Goal: Transaction & Acquisition: Purchase product/service

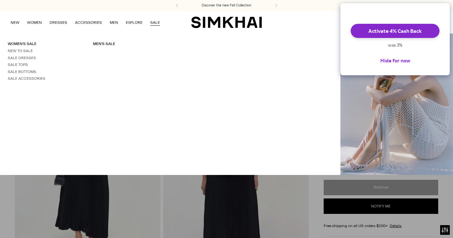
click at [153, 23] on link "SALE" at bounding box center [155, 22] width 10 height 14
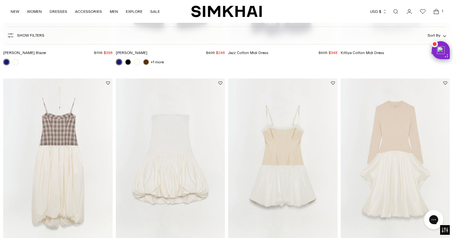
scroll to position [413, 0]
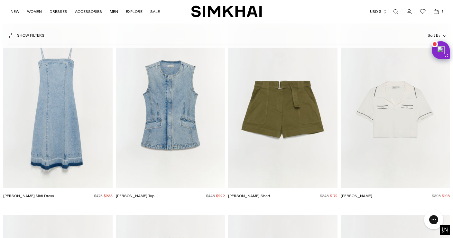
scroll to position [4792, 0]
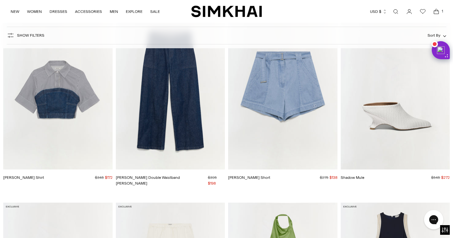
click at [0, 0] on img "Kori Double Waistband Jean" at bounding box center [0, 0] width 0 height 0
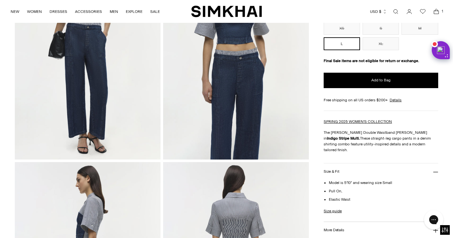
scroll to position [102, 0]
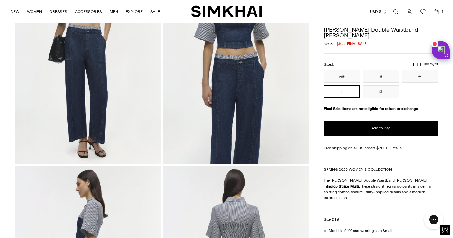
drag, startPoint x: 454, startPoint y: 15, endPoint x: 426, endPoint y: 34, distance: 33.8
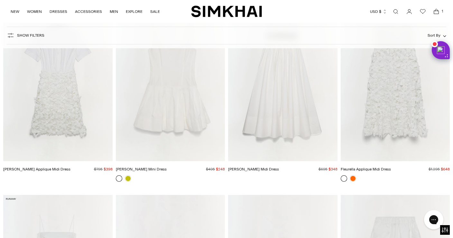
scroll to position [3518, 0]
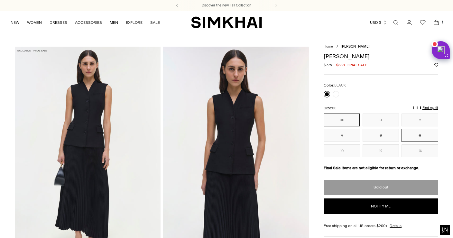
click at [424, 142] on button "8" at bounding box center [419, 135] width 36 height 13
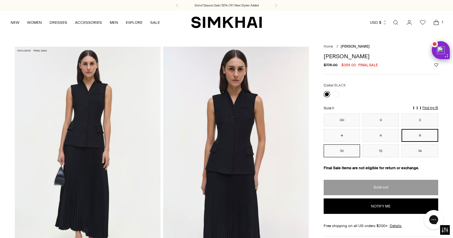
click at [344, 157] on button "10" at bounding box center [341, 150] width 36 height 13
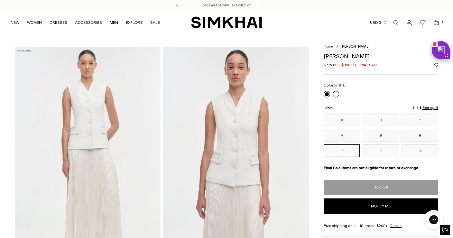
click at [336, 97] on link at bounding box center [335, 94] width 6 height 6
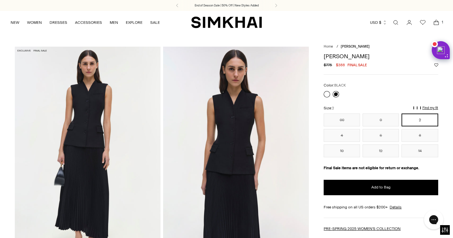
click at [334, 97] on link at bounding box center [335, 94] width 6 height 6
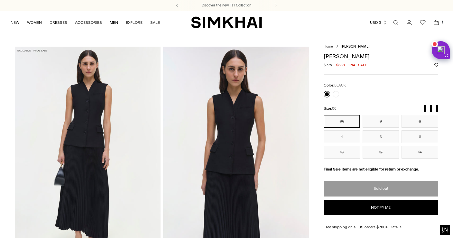
click at [324, 57] on h1 "[PERSON_NAME]" at bounding box center [380, 56] width 114 height 6
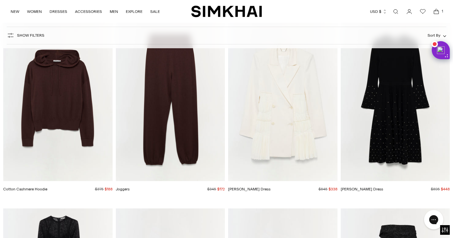
scroll to position [9873, 0]
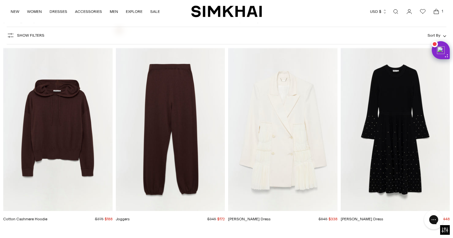
click at [0, 0] on img "Cotton Cashmere Hoodie" at bounding box center [0, 0] width 0 height 0
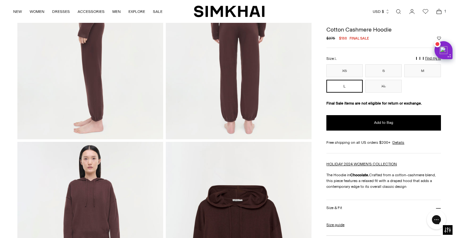
scroll to position [345, 0]
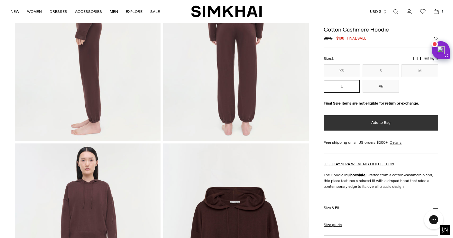
click at [375, 125] on span "Add to Bag" at bounding box center [380, 122] width 19 height 5
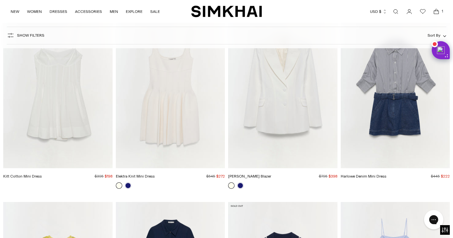
scroll to position [2734, 0]
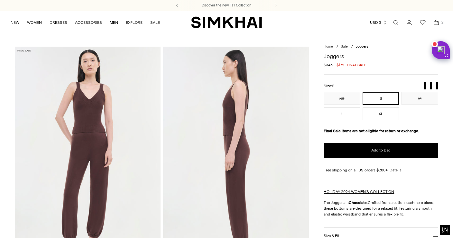
click at [424, 105] on button "M" at bounding box center [419, 98] width 36 height 13
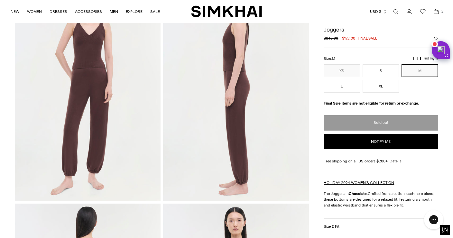
scroll to position [62, 0]
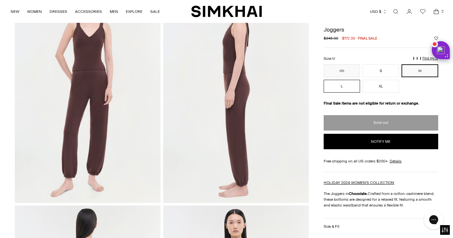
click at [336, 93] on button "L" at bounding box center [341, 86] width 36 height 13
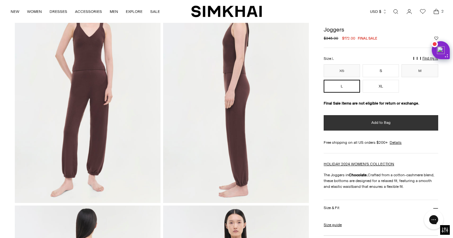
click at [339, 131] on button "Add to Bag" at bounding box center [380, 122] width 114 height 15
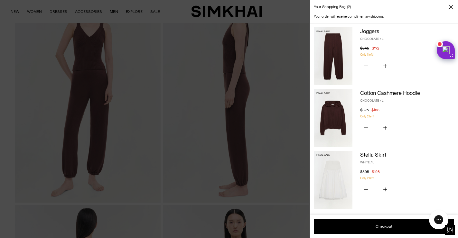
click at [451, 7] on icon "Close" at bounding box center [450, 7] width 5 height 6
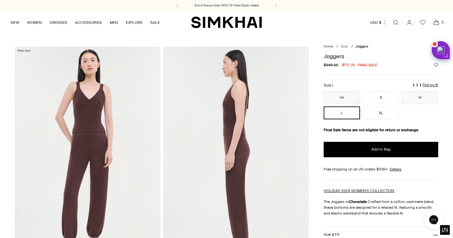
click at [347, 47] on link "Sale" at bounding box center [344, 46] width 7 height 4
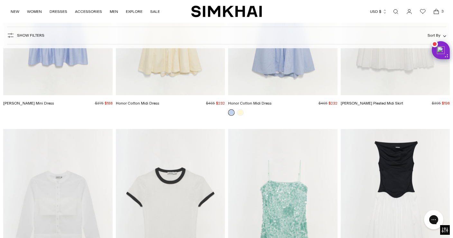
scroll to position [16439, 0]
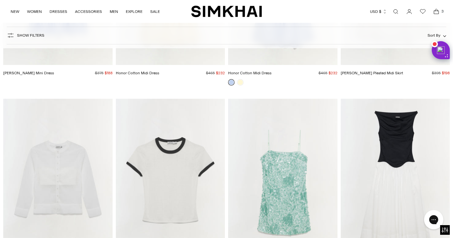
click at [0, 0] on img "Cersei Cotton Midi Dress" at bounding box center [0, 0] width 0 height 0
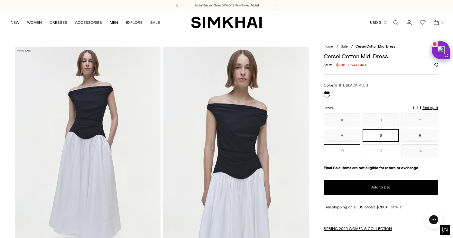
click at [345, 157] on button "10" at bounding box center [341, 150] width 36 height 13
click at [346, 157] on button "10" at bounding box center [341, 150] width 36 height 13
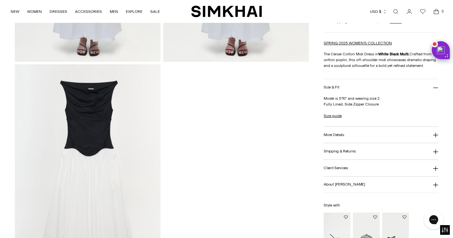
scroll to position [647, 0]
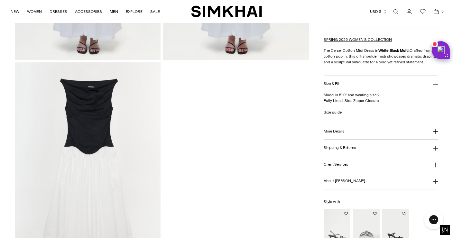
click at [434, 134] on icon at bounding box center [435, 131] width 5 height 5
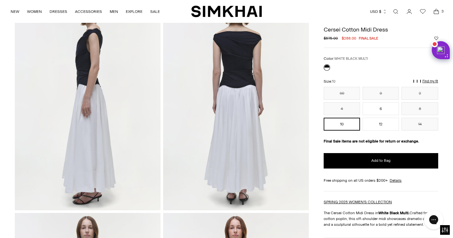
scroll to position [250, 0]
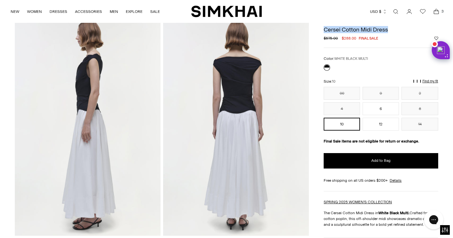
drag, startPoint x: 413, startPoint y: 27, endPoint x: 324, endPoint y: 24, distance: 88.8
click at [324, 24] on div "**********" at bounding box center [380, 235] width 114 height 425
copy h1 "Cersei Cotton Midi Dress"
